Goal: Transaction & Acquisition: Purchase product/service

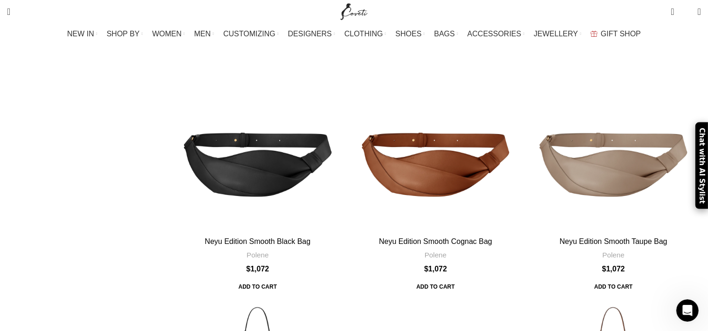
scroll to position [443, 0]
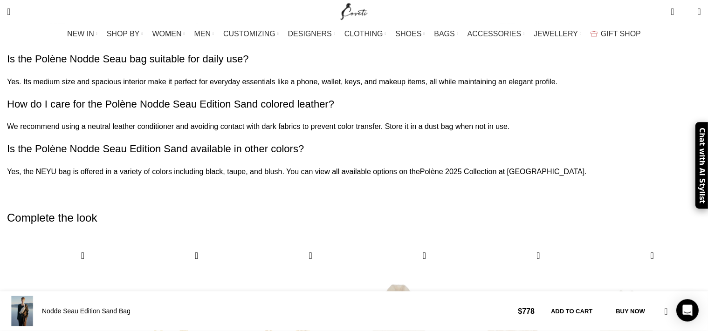
scroll to position [2219, 0]
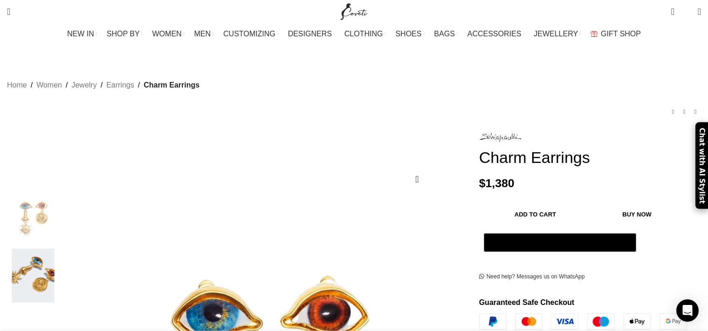
scroll to position [187, 0]
